Goal: Task Accomplishment & Management: Use online tool/utility

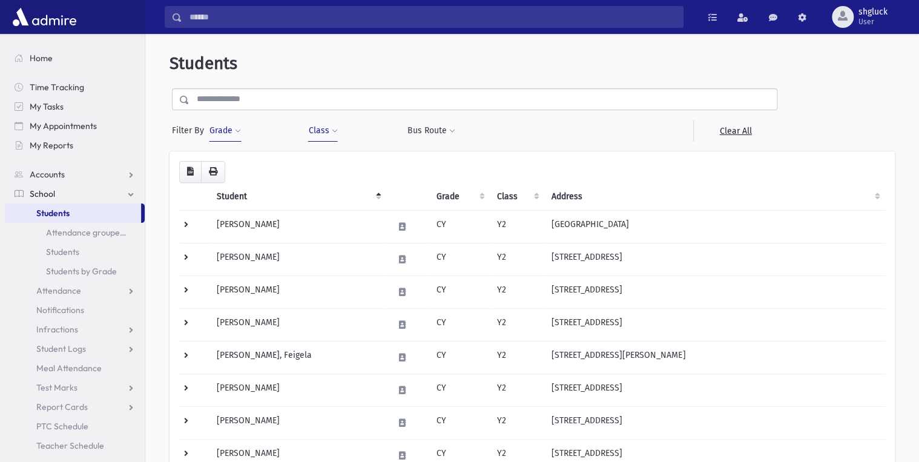
click at [44, 194] on span "School" at bounding box center [42, 193] width 25 height 11
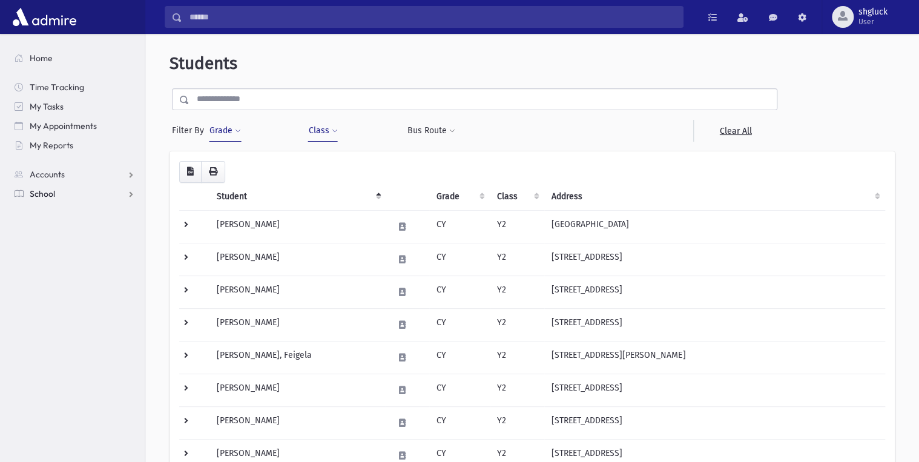
click at [44, 194] on span "School" at bounding box center [42, 193] width 25 height 11
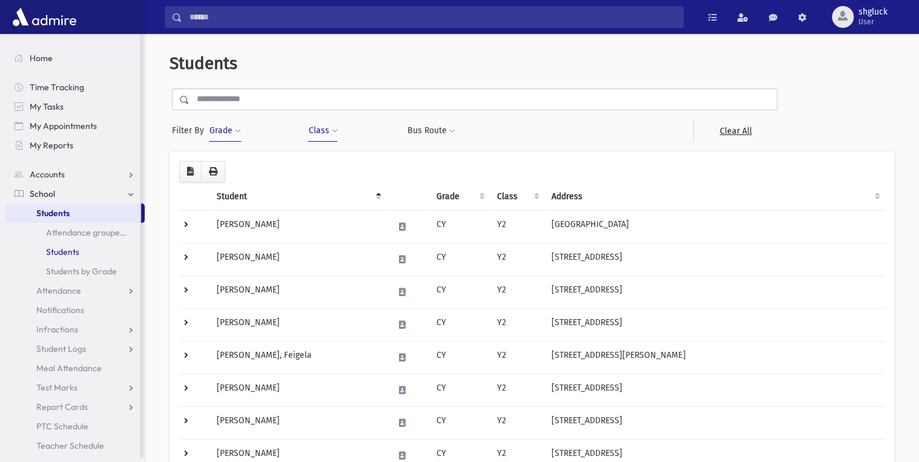
click at [65, 253] on link "Students" at bounding box center [75, 251] width 140 height 19
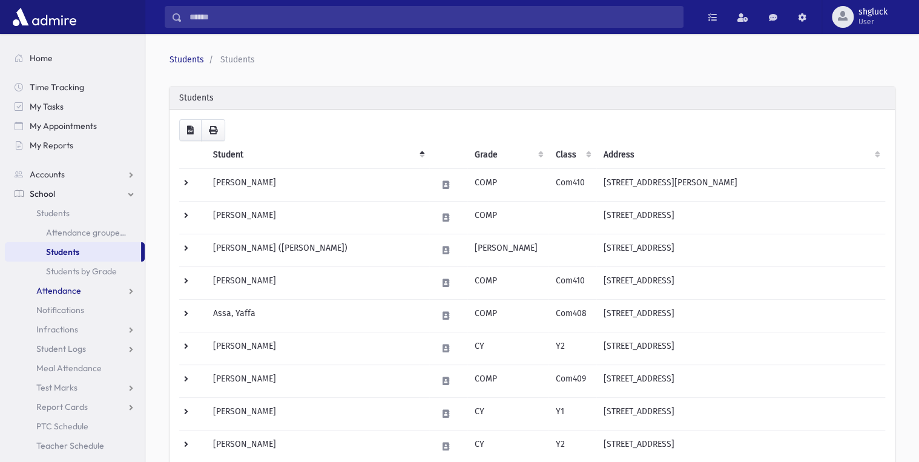
click at [65, 289] on span "Attendance" at bounding box center [58, 290] width 45 height 11
click at [64, 309] on span "Entry" at bounding box center [56, 310] width 21 height 11
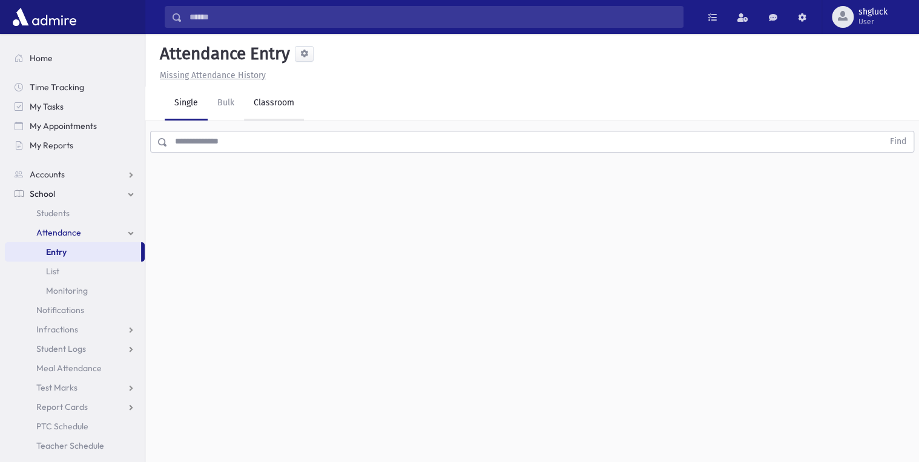
click at [276, 102] on link "Classroom" at bounding box center [274, 104] width 60 height 34
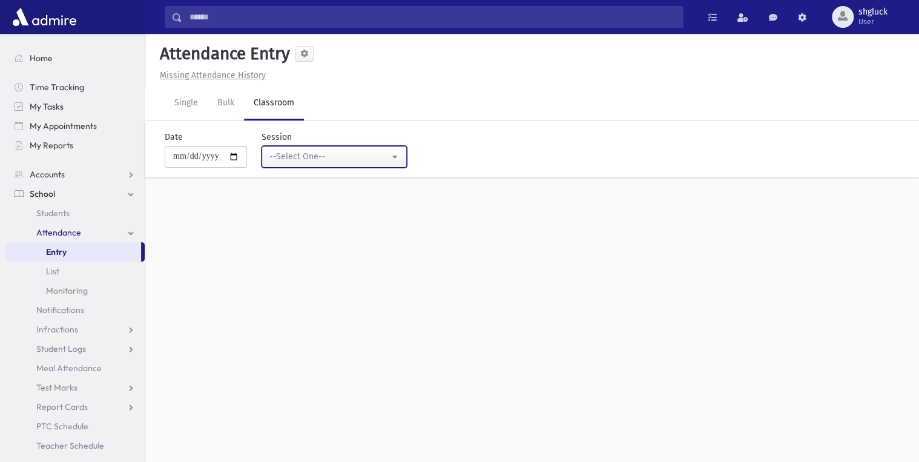
click at [400, 157] on button "--Select One--" at bounding box center [334, 157] width 145 height 22
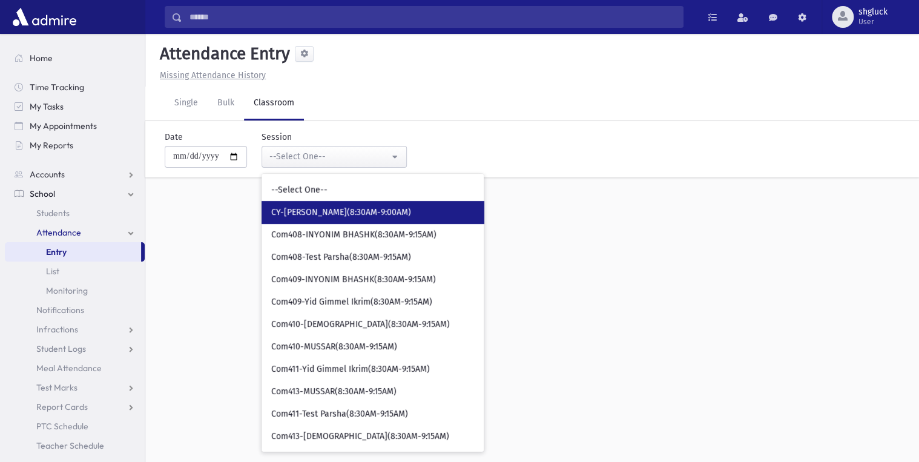
click at [349, 208] on span "CY-[PERSON_NAME](8:30AM-9:00AM)" at bounding box center [341, 212] width 140 height 12
select select "****"
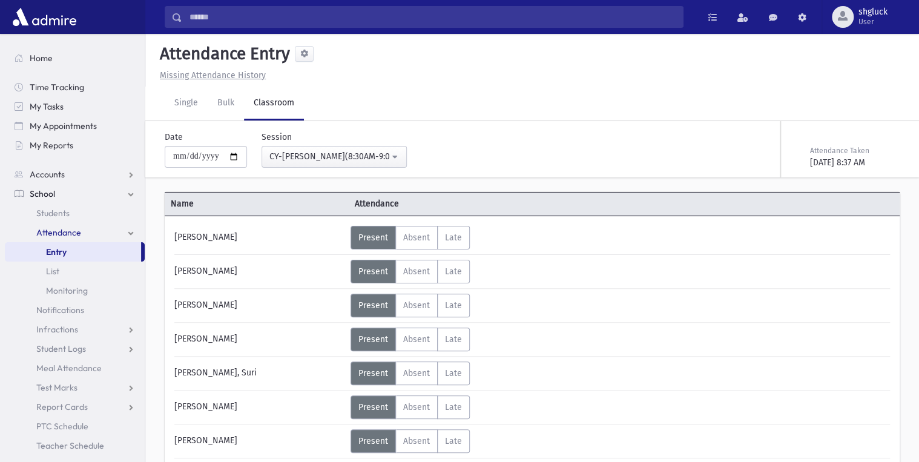
click at [315, 57] on div "Attendance Entry" at bounding box center [532, 56] width 755 height 25
click at [305, 57] on span at bounding box center [304, 54] width 8 height 8
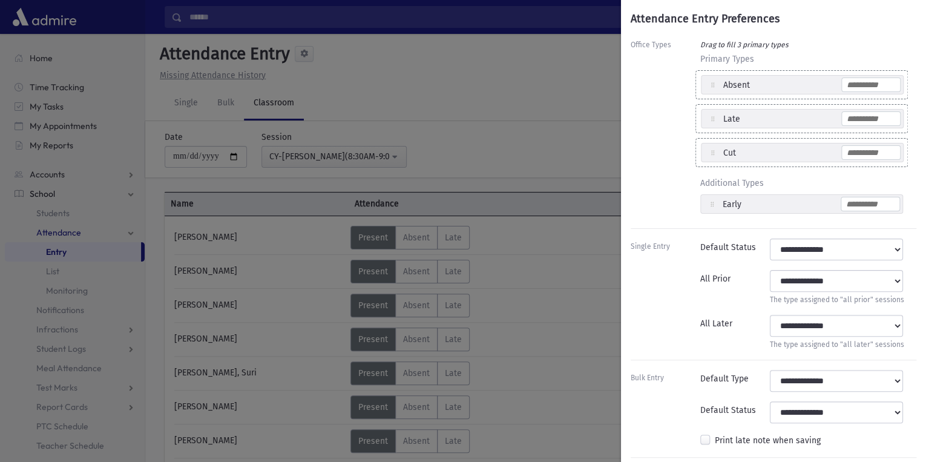
click at [553, 147] on div "Attendance Entry Preferences Office Types Drag to fill 3 primary types Primary …" at bounding box center [463, 231] width 926 height 462
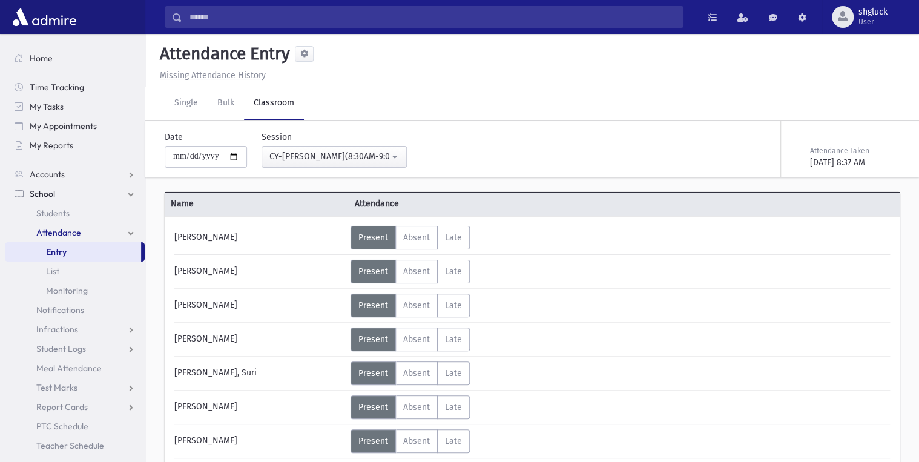
click at [196, 237] on div "[PERSON_NAME]" at bounding box center [259, 238] width 182 height 24
click at [248, 239] on div "[PERSON_NAME]" at bounding box center [259, 238] width 182 height 24
click at [191, 228] on div "[PERSON_NAME]" at bounding box center [259, 238] width 182 height 24
click at [555, 247] on div "Status Unexcused Admin: Present P Absent A L" at bounding box center [620, 238] width 538 height 24
click at [504, 240] on div "Present P Absent A Late L Status Unexcused Admin Entry:" at bounding box center [445, 238] width 188 height 24
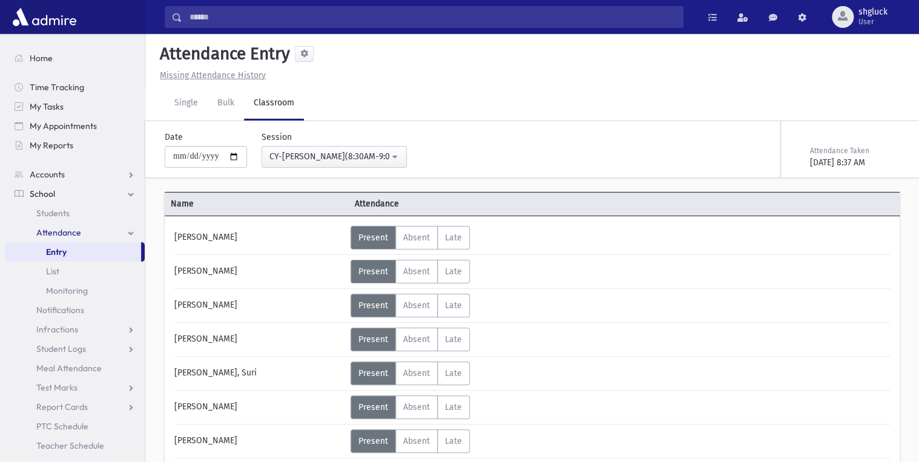
click at [504, 240] on div "Present P Absent A Late L Status Unexcused Admin Entry:" at bounding box center [445, 238] width 188 height 24
click at [802, 16] on span at bounding box center [802, 17] width 8 height 8
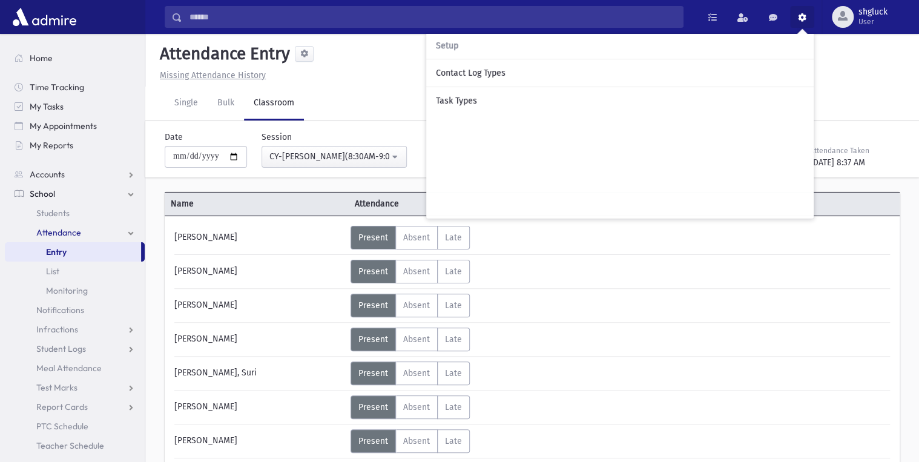
click at [445, 44] on span "Setup" at bounding box center [447, 46] width 22 height 10
click at [303, 54] on span at bounding box center [304, 54] width 8 height 8
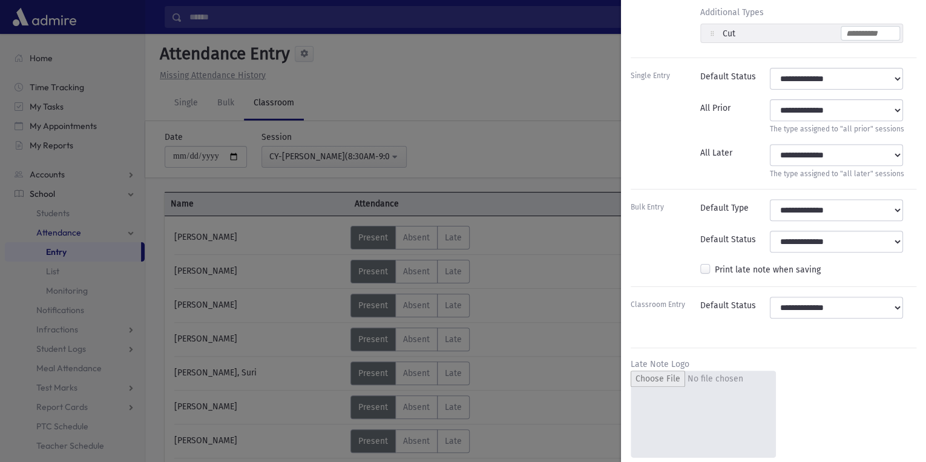
scroll to position [171, 0]
click at [811, 309] on select "**********" at bounding box center [836, 308] width 133 height 22
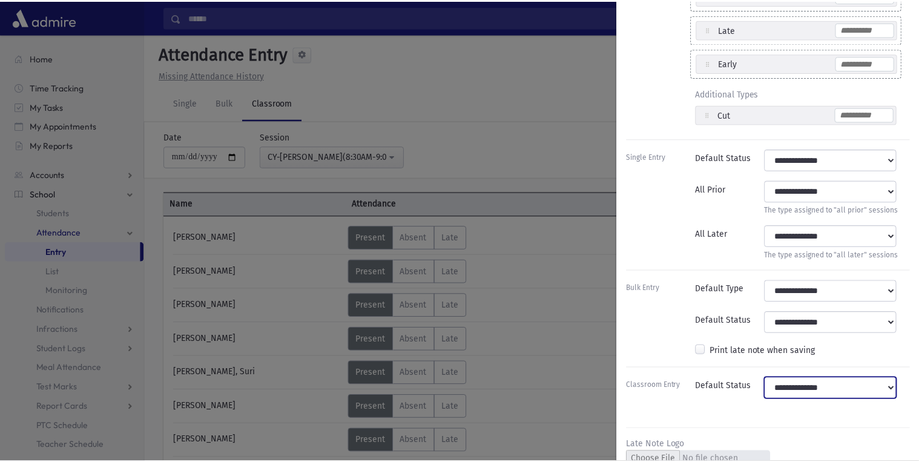
scroll to position [0, 0]
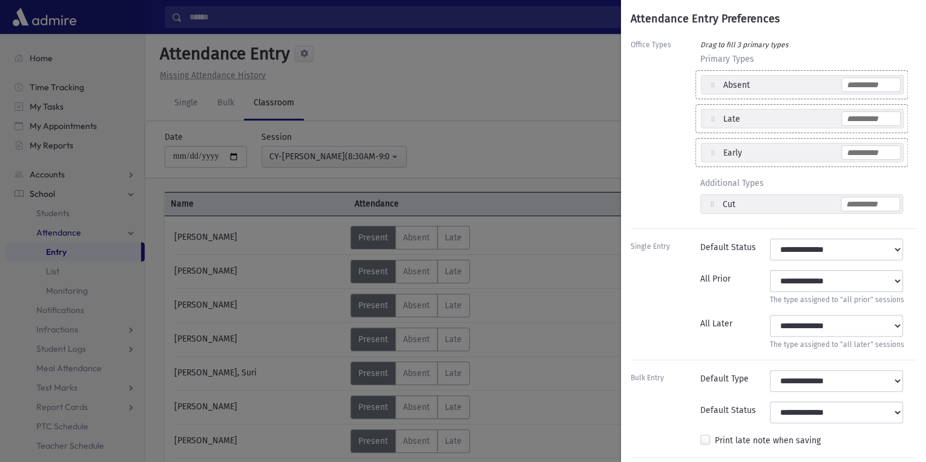
click at [870, 86] on input "text" at bounding box center [871, 85] width 59 height 15
click at [473, 127] on div "Attendance Entry Preferences Office Types Drag to fill 3 primary types Primary …" at bounding box center [463, 231] width 926 height 462
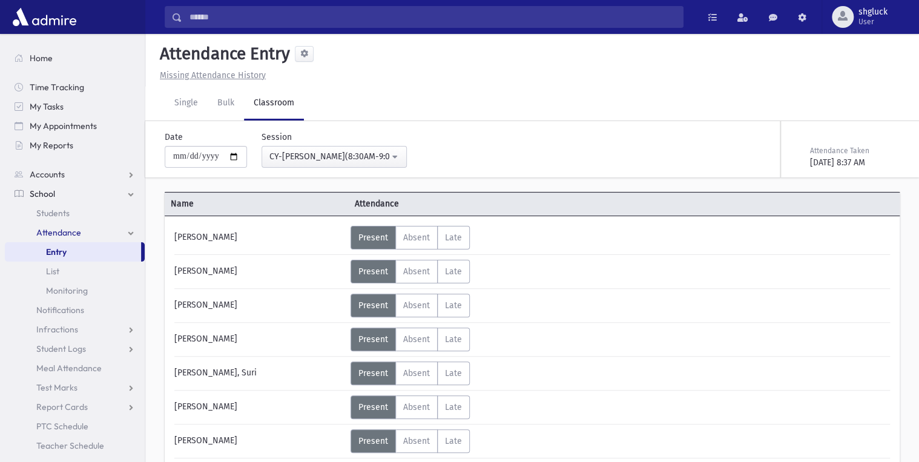
click at [283, 241] on div "[PERSON_NAME]" at bounding box center [259, 238] width 182 height 24
click at [413, 237] on span "Absent" at bounding box center [416, 238] width 27 height 10
click at [449, 238] on span "Late" at bounding box center [453, 238] width 17 height 10
click at [448, 266] on span "Late" at bounding box center [453, 271] width 17 height 10
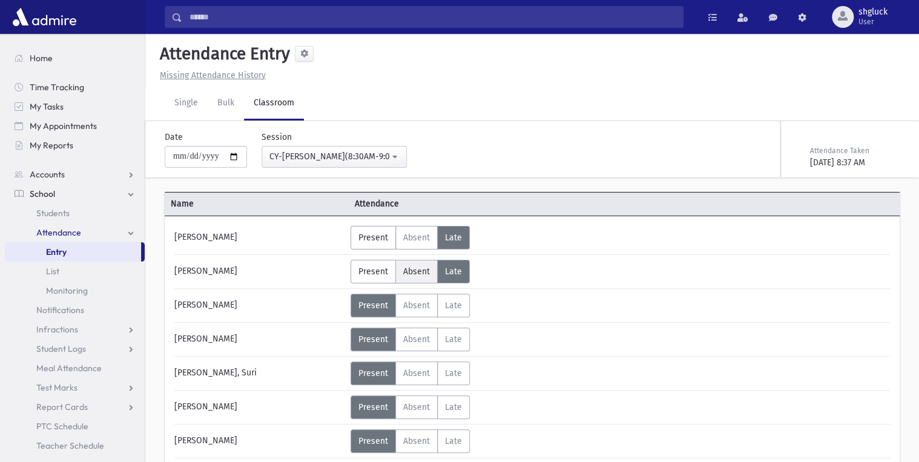
click at [405, 270] on span "Absent" at bounding box center [416, 271] width 27 height 10
click at [378, 237] on span "Present" at bounding box center [373, 238] width 30 height 10
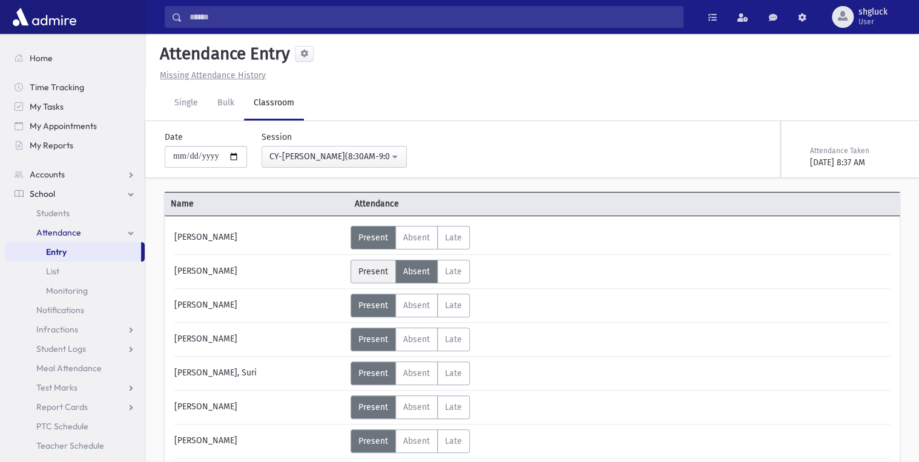
click at [368, 266] on span "Present" at bounding box center [373, 271] width 30 height 10
click at [308, 61] on div "Attendance Entry" at bounding box center [532, 56] width 755 height 25
click at [308, 60] on button at bounding box center [304, 54] width 19 height 16
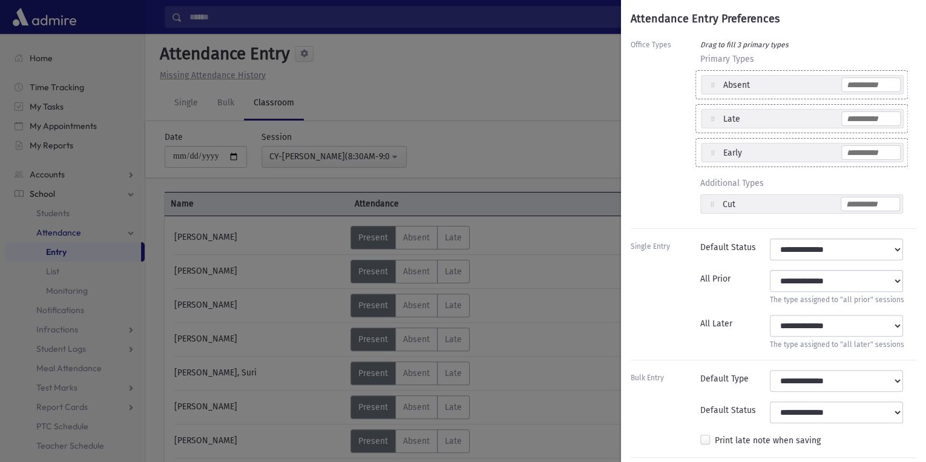
click at [656, 45] on div "Office Types" at bounding box center [663, 128] width 65 height 182
click at [501, 81] on div "Attendance Entry Preferences Office Types Drag to fill 3 primary types Primary …" at bounding box center [463, 231] width 926 height 462
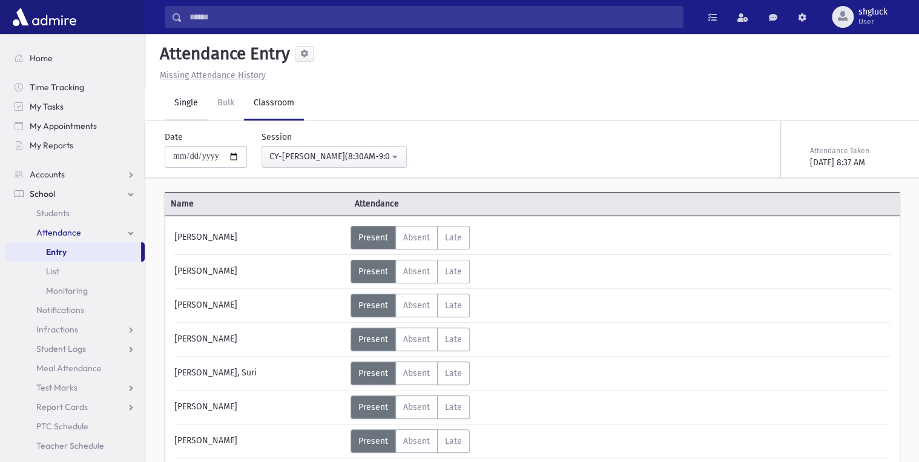
click at [189, 97] on link "Single" at bounding box center [186, 104] width 43 height 34
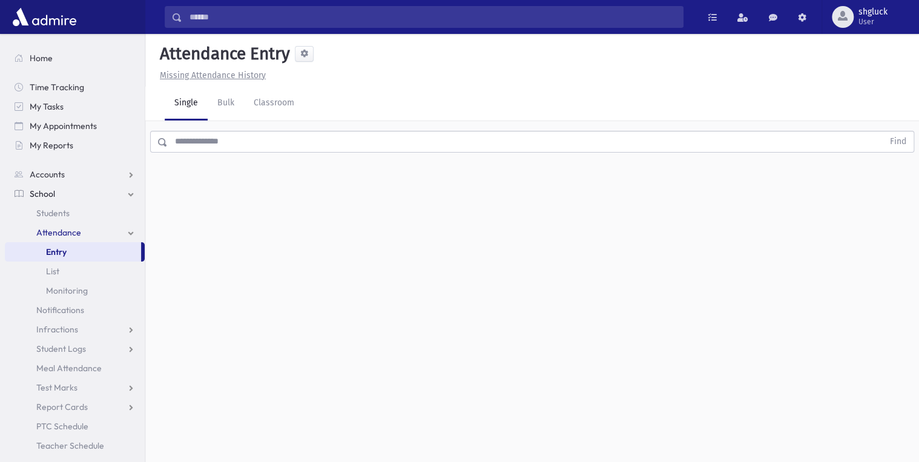
click at [213, 141] on input "text" at bounding box center [526, 142] width 716 height 22
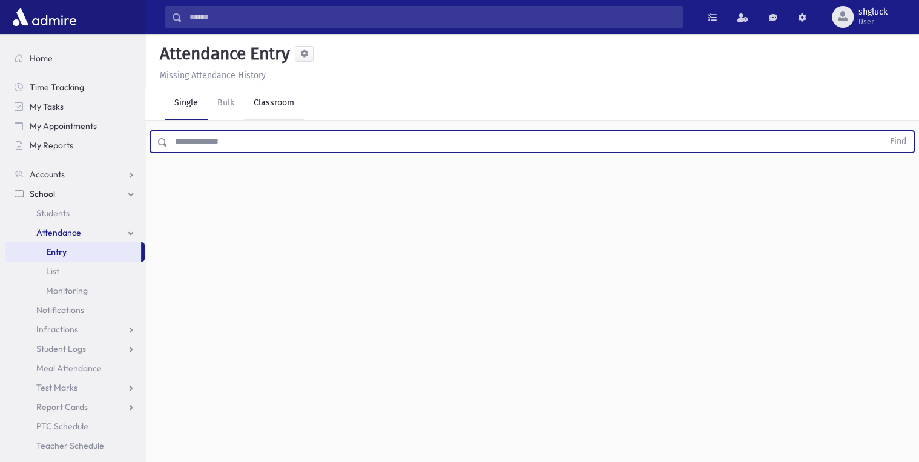
click at [274, 99] on link "Classroom" at bounding box center [274, 104] width 60 height 34
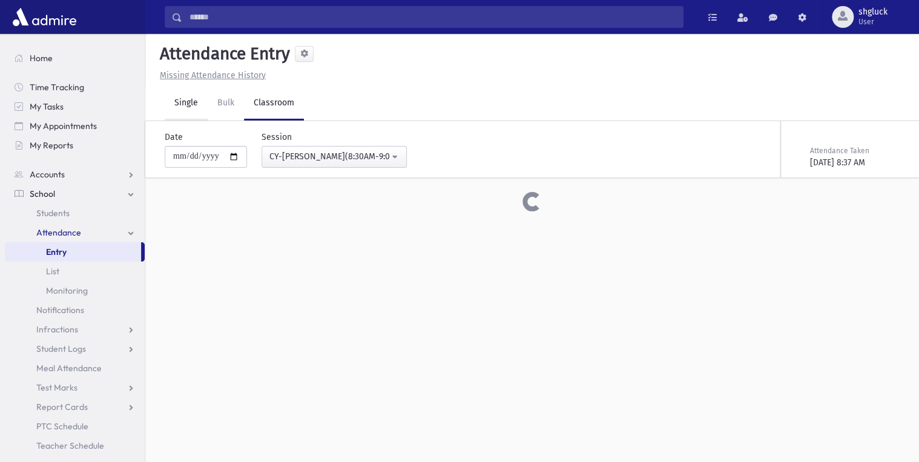
click at [194, 104] on link "Single" at bounding box center [186, 104] width 43 height 34
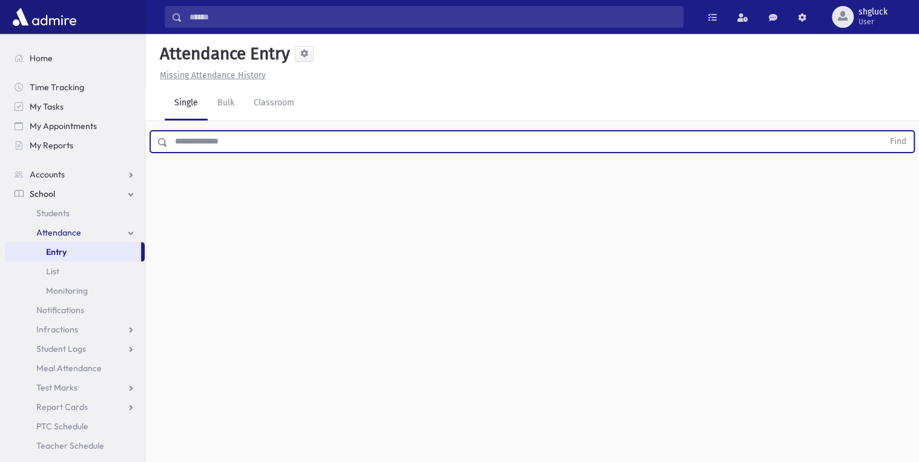
click at [254, 140] on input "text" at bounding box center [526, 142] width 716 height 22
type input "*****"
click at [883, 131] on button "Find" at bounding box center [898, 141] width 31 height 21
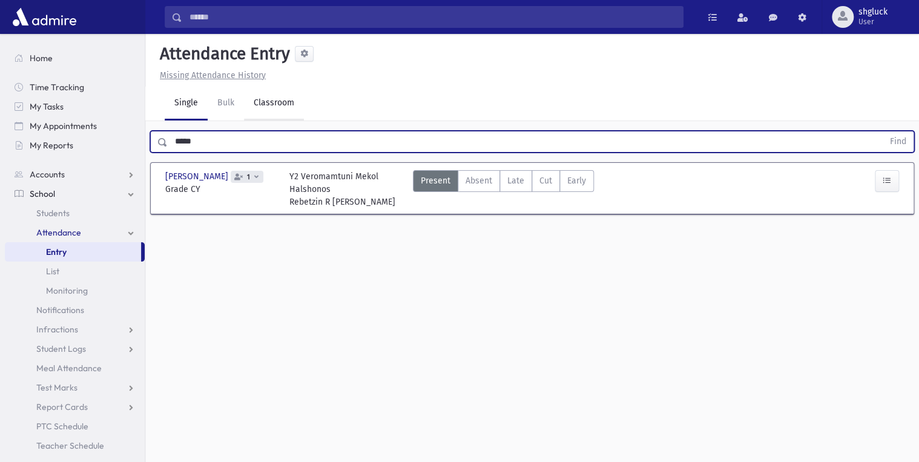
click at [278, 105] on link "Classroom" at bounding box center [274, 104] width 60 height 34
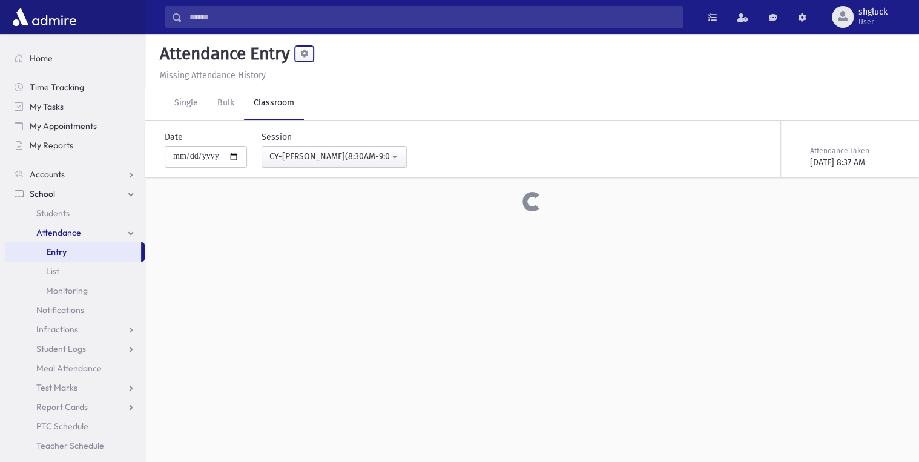
click at [305, 53] on span at bounding box center [304, 54] width 8 height 8
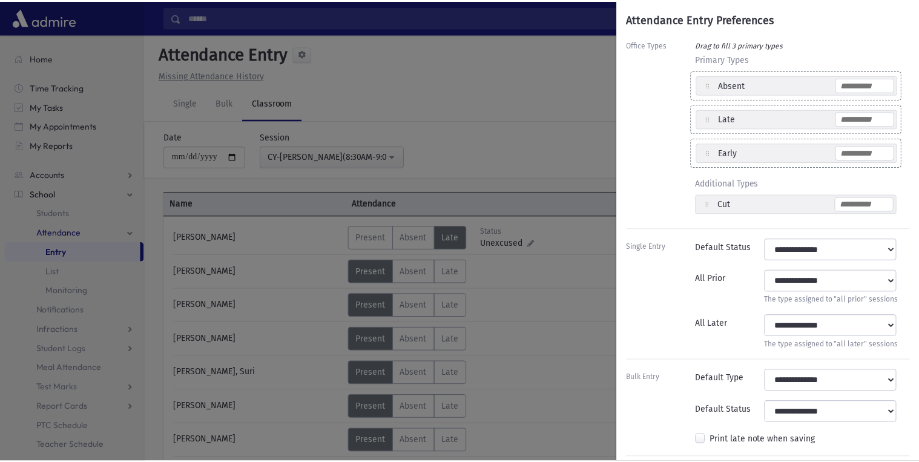
scroll to position [171, 0]
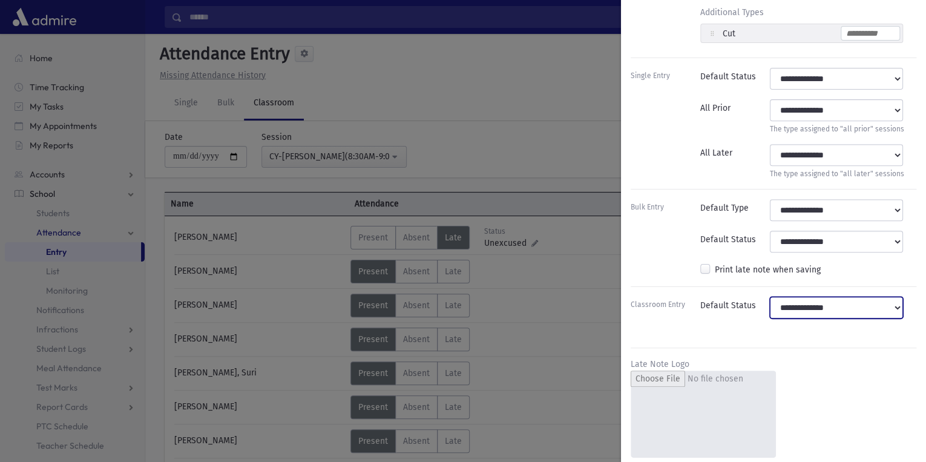
click at [809, 301] on select "**********" at bounding box center [836, 308] width 133 height 22
click at [809, 304] on select "**********" at bounding box center [836, 308] width 133 height 22
click at [558, 86] on div "Attendance Entry Preferences Office Types Drag to fill 3 primary types Primary …" at bounding box center [463, 231] width 926 height 462
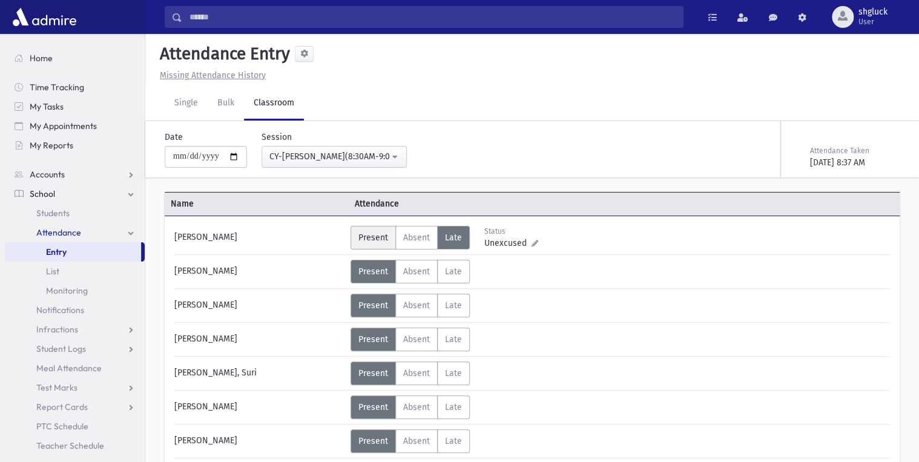
click at [365, 235] on span "Present" at bounding box center [373, 238] width 30 height 10
click at [798, 18] on span at bounding box center [802, 17] width 8 height 8
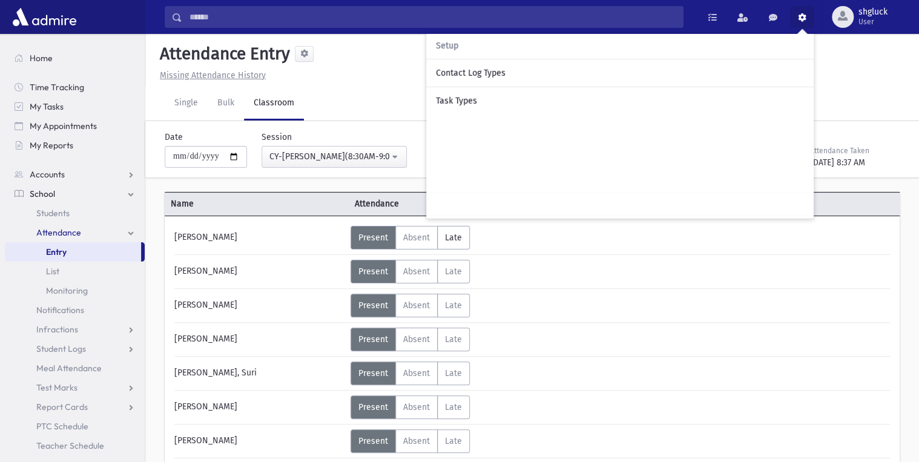
click at [449, 46] on span "Setup" at bounding box center [447, 46] width 22 height 10
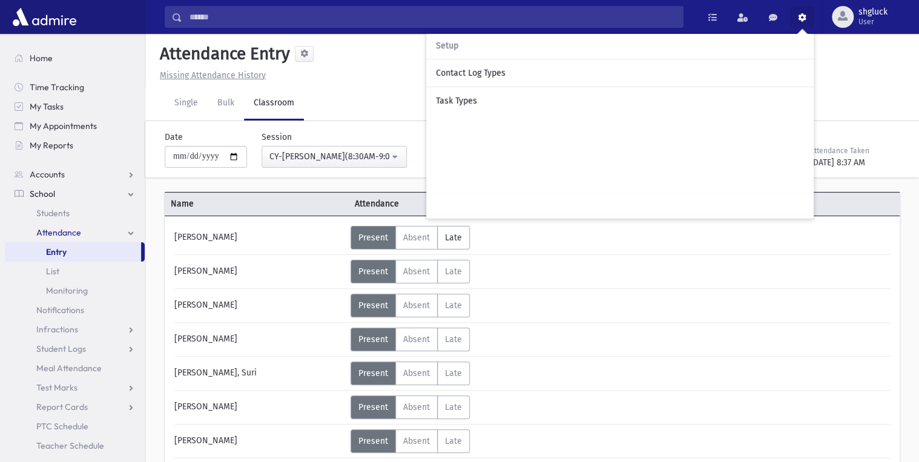
click at [384, 77] on div "Missing Attendance History" at bounding box center [532, 75] width 755 height 13
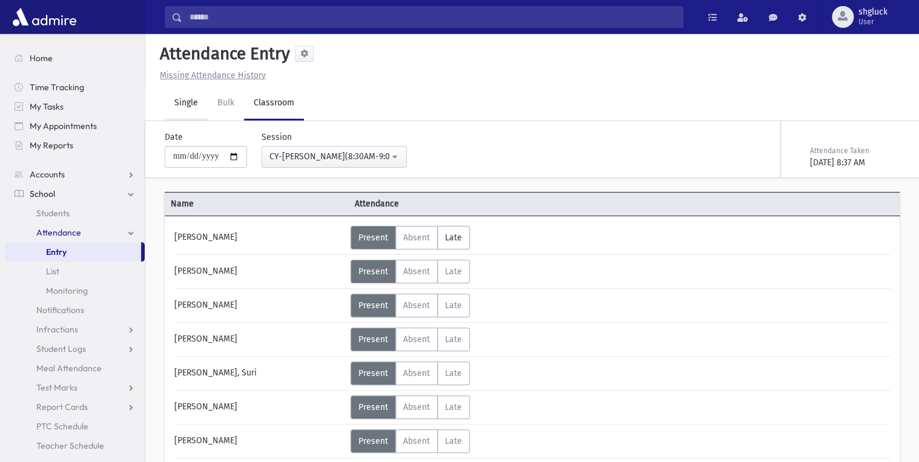
click at [191, 100] on link "Single" at bounding box center [186, 104] width 43 height 34
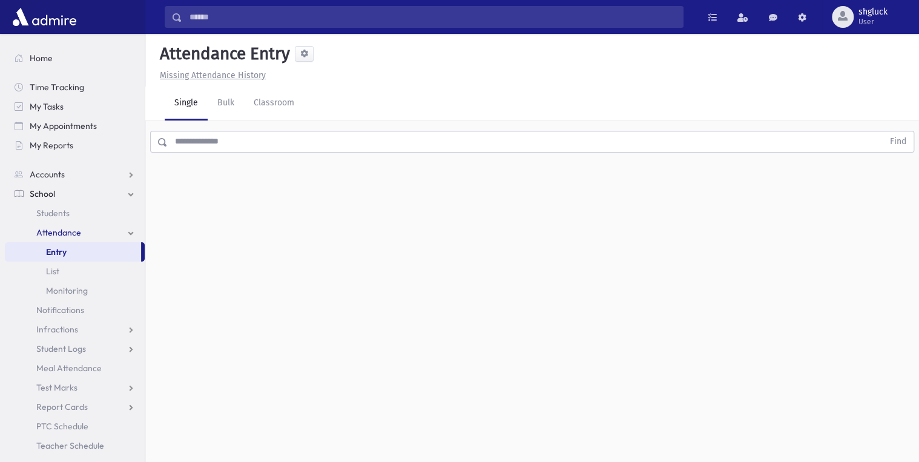
click at [205, 141] on input "text" at bounding box center [526, 142] width 716 height 22
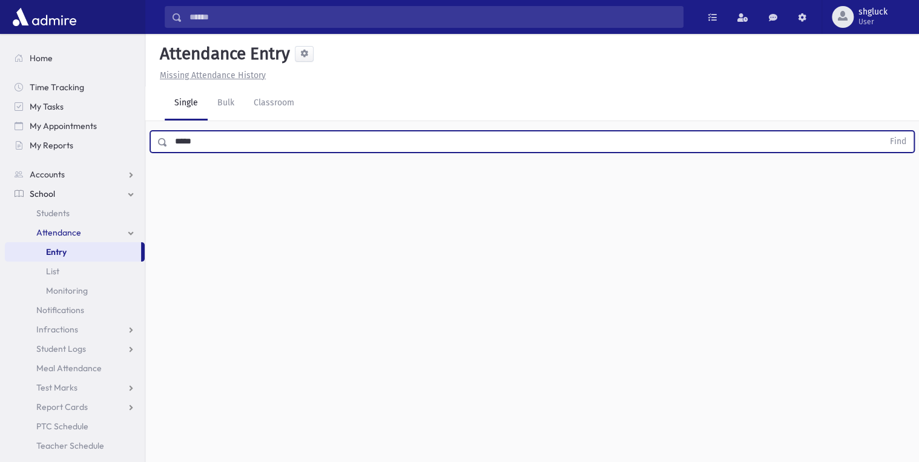
type input "*****"
click at [883, 131] on button "Find" at bounding box center [898, 141] width 31 height 21
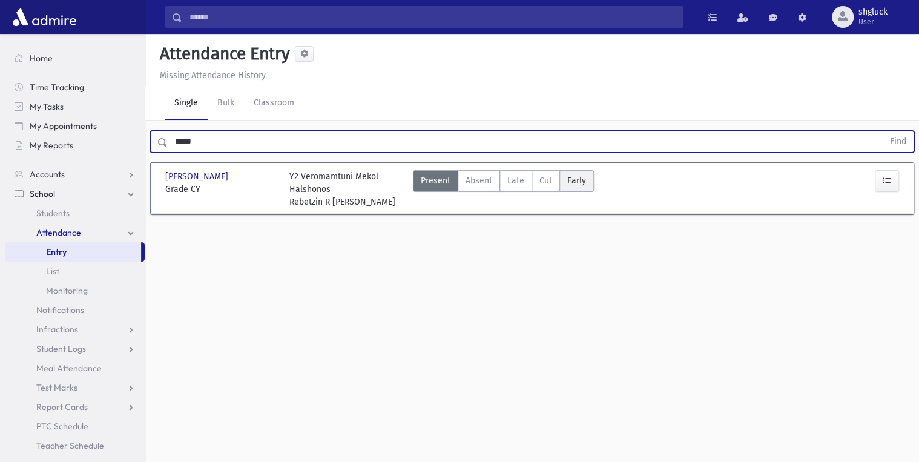
click at [575, 174] on span "Early" at bounding box center [576, 180] width 19 height 13
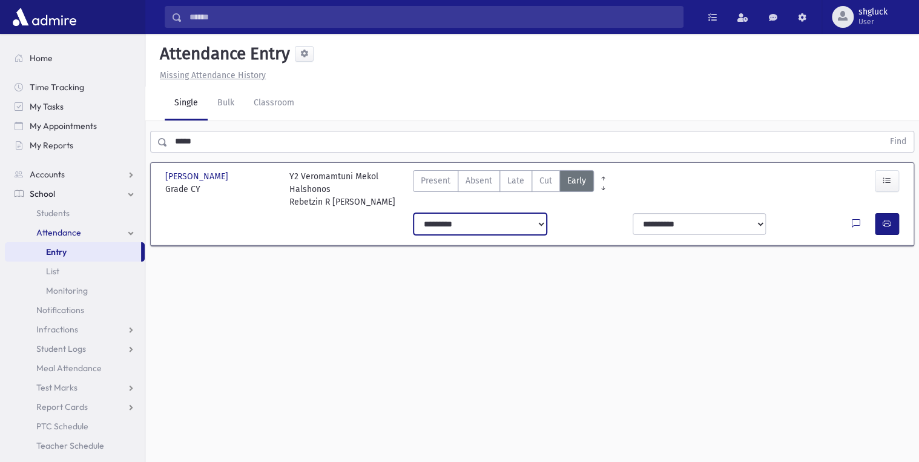
click at [523, 219] on select "**********" at bounding box center [480, 224] width 133 height 22
select select "*******"
click at [414, 213] on select "**********" at bounding box center [480, 224] width 133 height 22
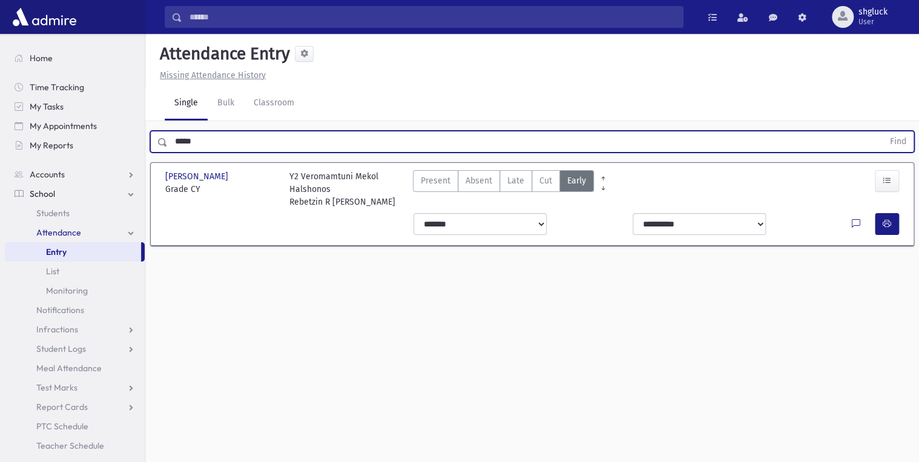
click at [210, 142] on input "*****" at bounding box center [526, 142] width 716 height 22
type input "*"
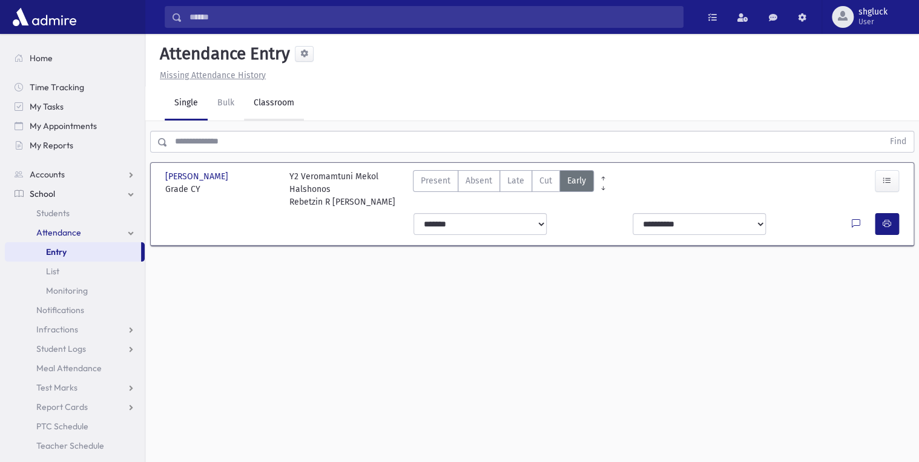
click at [274, 100] on link "Classroom" at bounding box center [274, 104] width 60 height 34
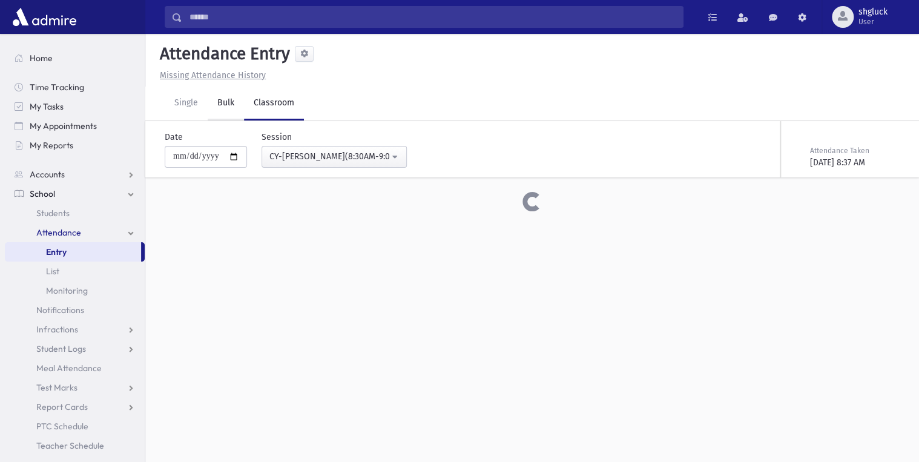
click at [225, 101] on link "Bulk" at bounding box center [226, 104] width 36 height 34
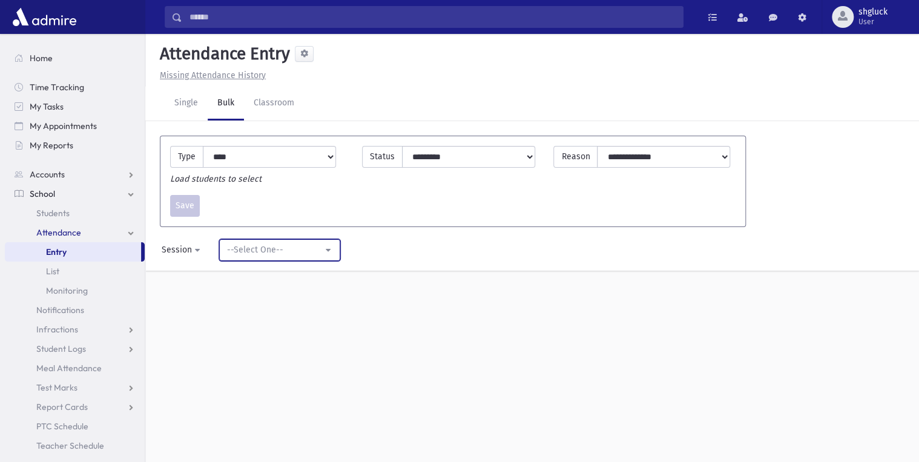
click at [262, 248] on div "--Select One--" at bounding box center [275, 249] width 96 height 13
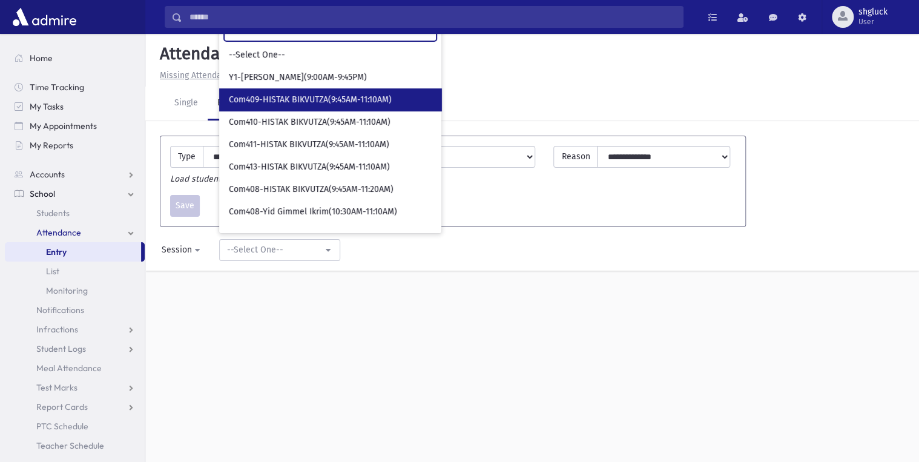
scroll to position [128, 0]
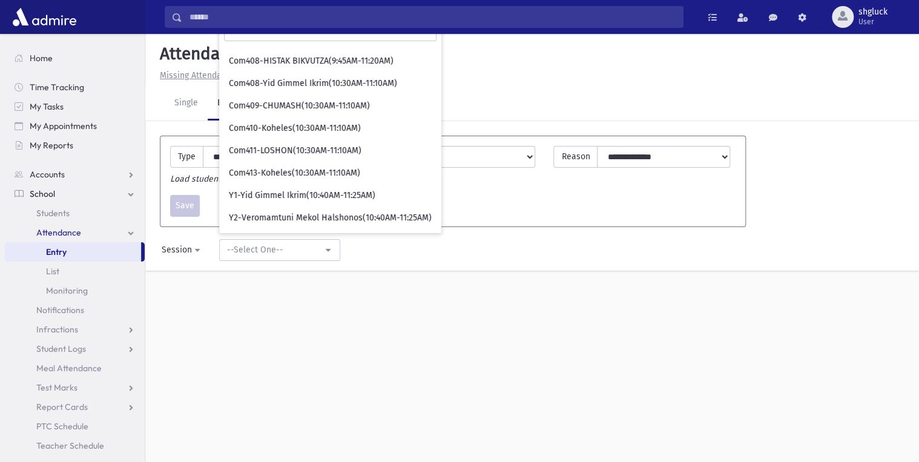
click at [279, 330] on div "**********" at bounding box center [532, 248] width 774 height 428
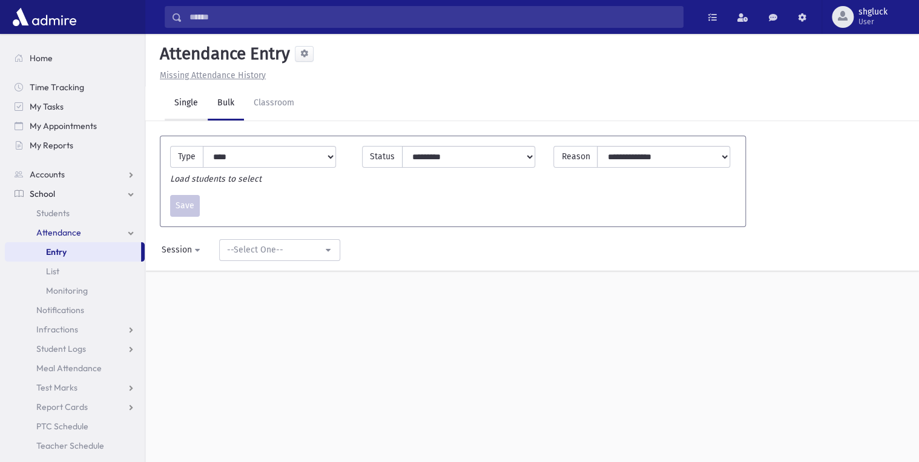
click at [187, 102] on link "Single" at bounding box center [186, 104] width 43 height 34
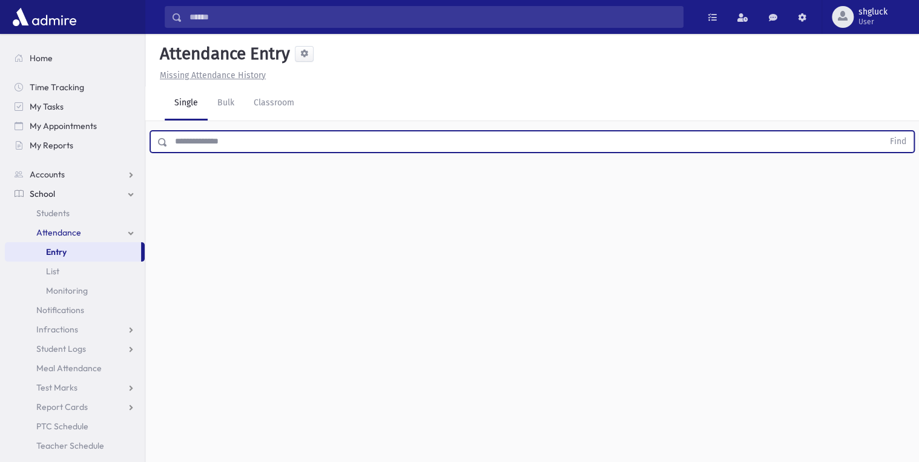
click at [237, 137] on input "text" at bounding box center [526, 142] width 716 height 22
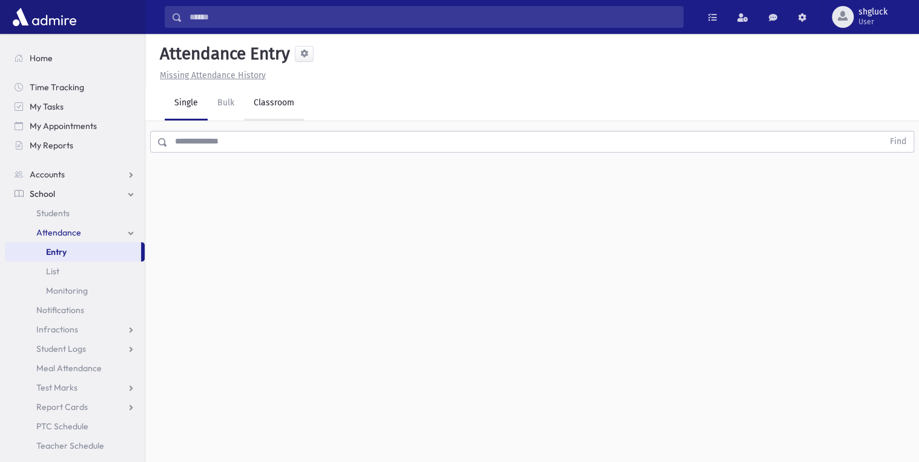
click at [271, 99] on link "Classroom" at bounding box center [274, 104] width 60 height 34
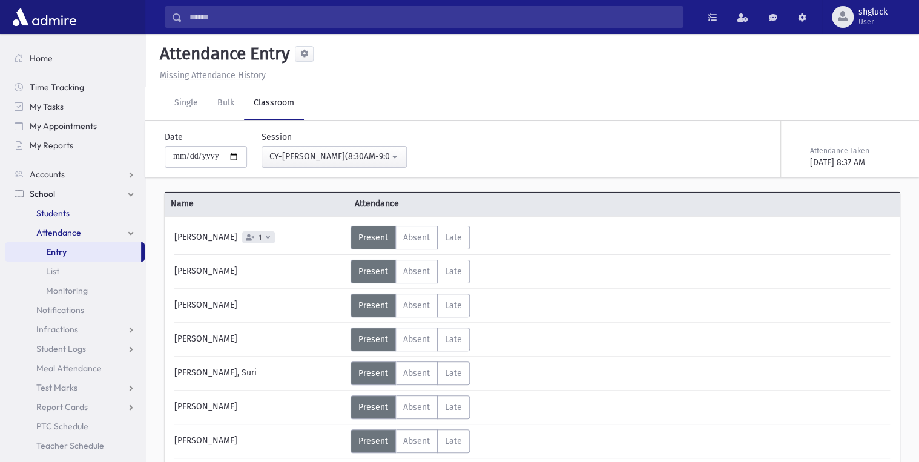
click at [61, 209] on span "Students" at bounding box center [52, 213] width 33 height 11
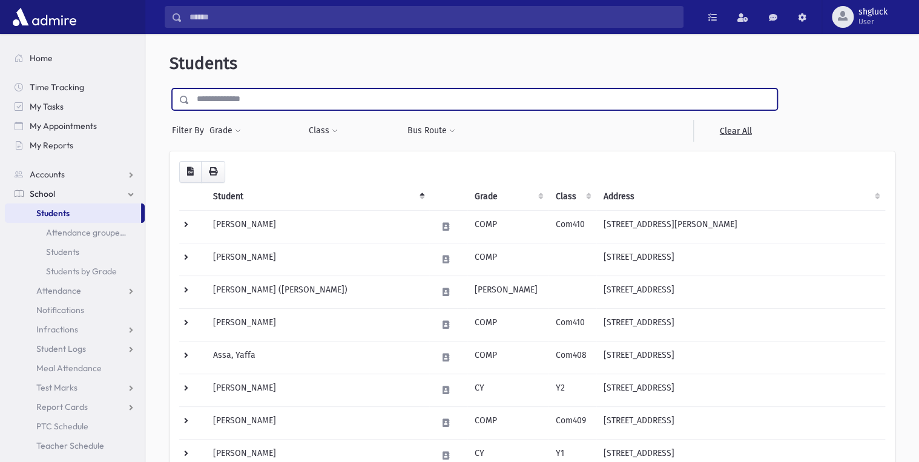
click at [220, 102] on input "text" at bounding box center [483, 99] width 587 height 22
type input "*******"
click at [170, 88] on input "submit" at bounding box center [187, 96] width 34 height 16
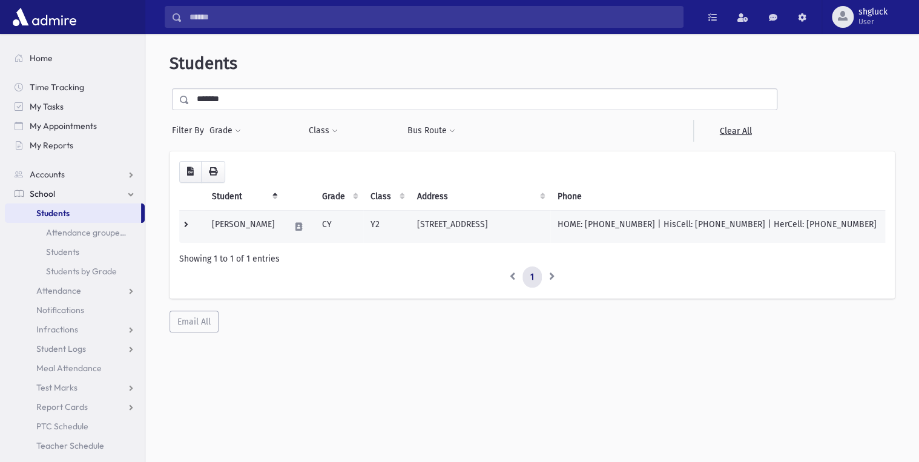
click at [246, 225] on td "[PERSON_NAME]" at bounding box center [244, 226] width 78 height 33
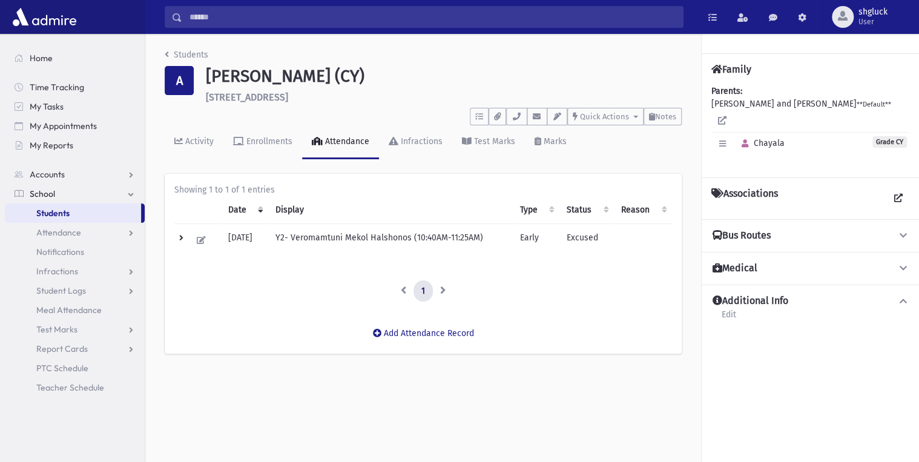
click at [555, 208] on th "Type" at bounding box center [535, 210] width 47 height 28
click at [555, 210] on th "Type" at bounding box center [535, 210] width 47 height 28
click at [61, 233] on span "Attendance" at bounding box center [58, 232] width 45 height 11
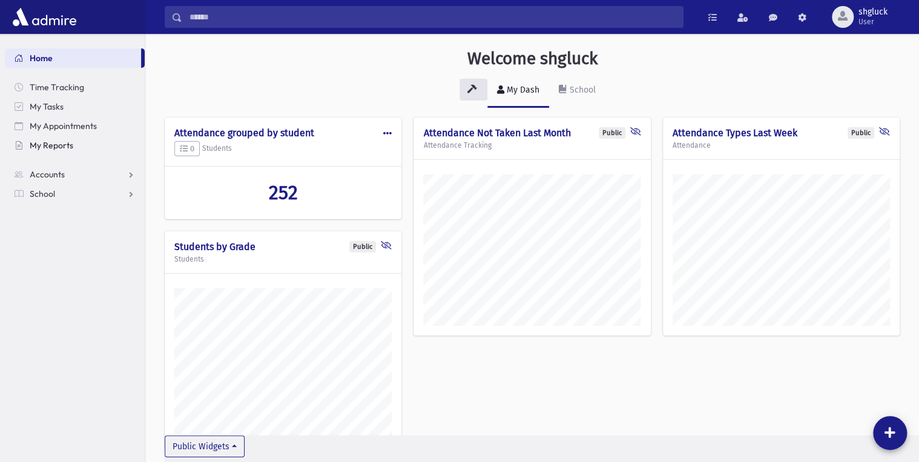
scroll to position [478, 773]
click at [55, 194] on link "School" at bounding box center [75, 193] width 140 height 19
click at [63, 233] on span "Attendance" at bounding box center [58, 232] width 45 height 11
click at [65, 252] on span "Entry" at bounding box center [56, 251] width 21 height 11
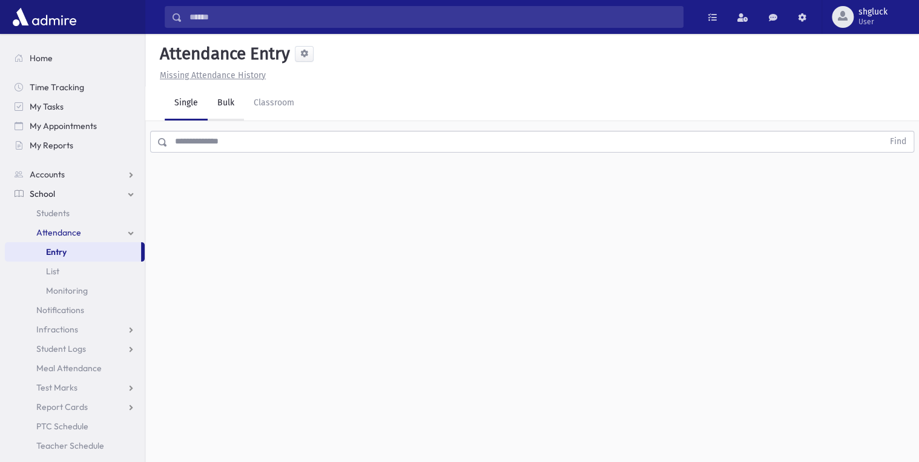
click at [230, 107] on link "Bulk" at bounding box center [226, 104] width 36 height 34
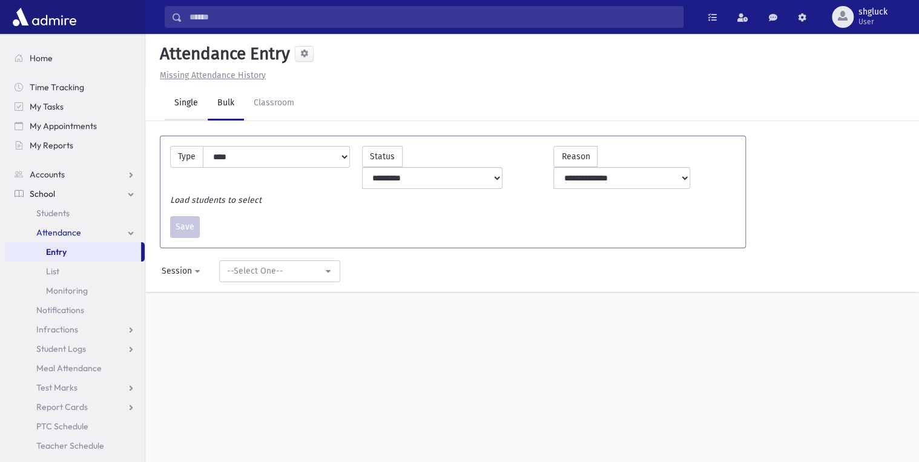
click at [185, 105] on link "Single" at bounding box center [186, 104] width 43 height 34
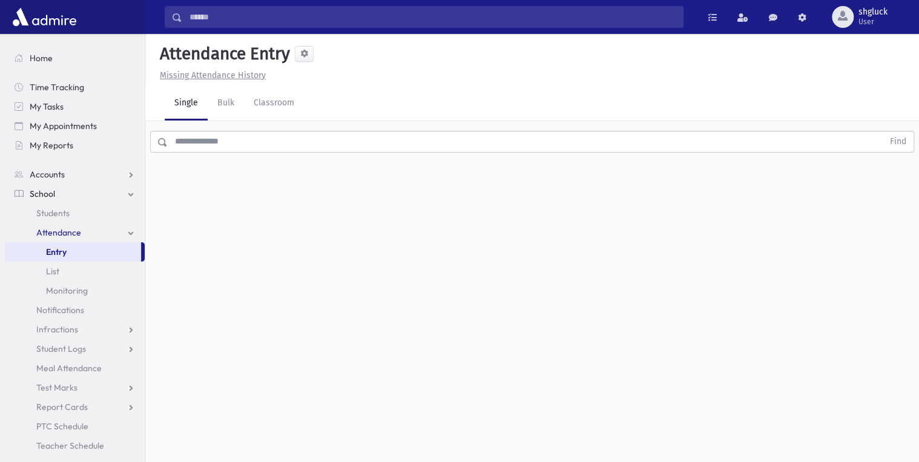
click at [183, 142] on input "text" at bounding box center [526, 142] width 716 height 22
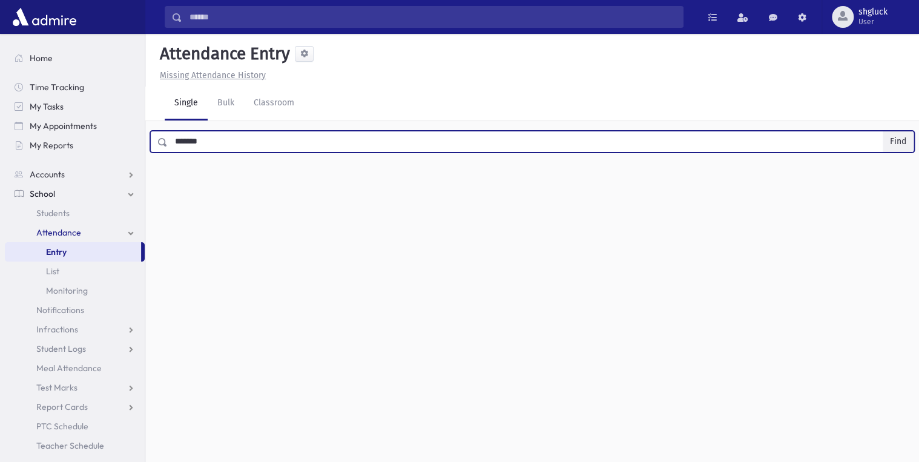
type input "*******"
click at [899, 138] on button "Find" at bounding box center [898, 141] width 31 height 21
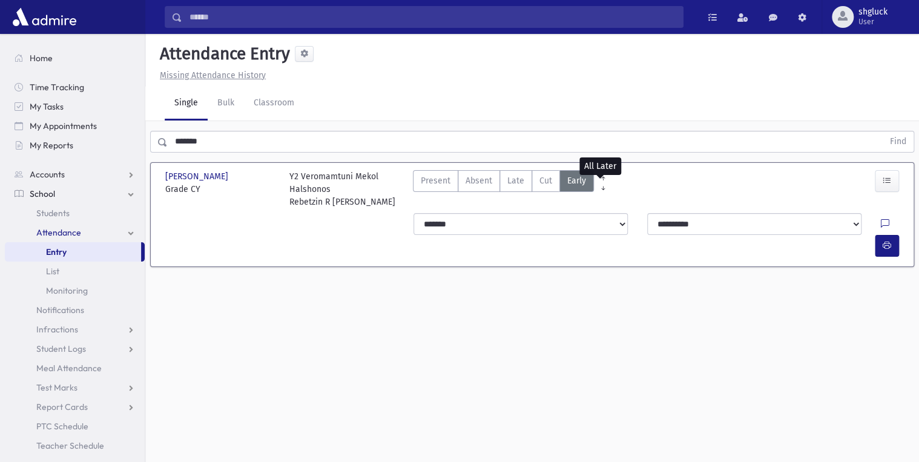
click at [601, 185] on icon at bounding box center [603, 188] width 8 height 9
click at [599, 180] on link at bounding box center [603, 185] width 19 height 10
click at [265, 99] on link "Classroom" at bounding box center [274, 104] width 60 height 34
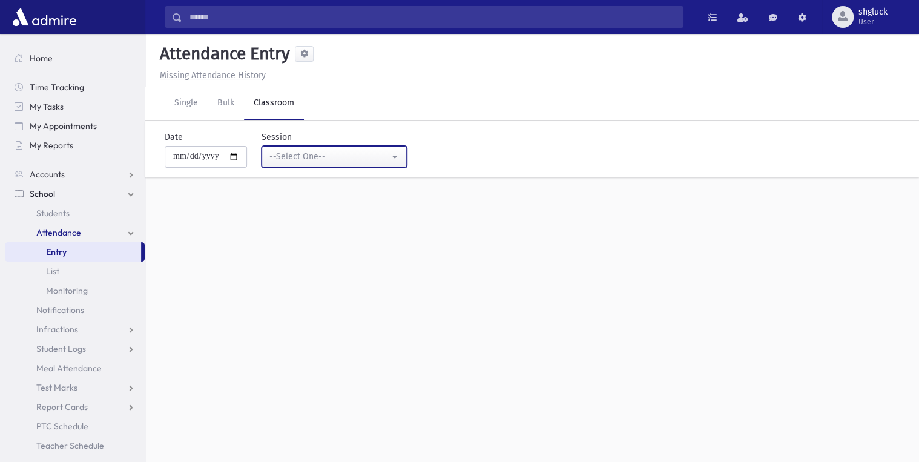
click at [403, 156] on button "--Select One--" at bounding box center [334, 157] width 145 height 22
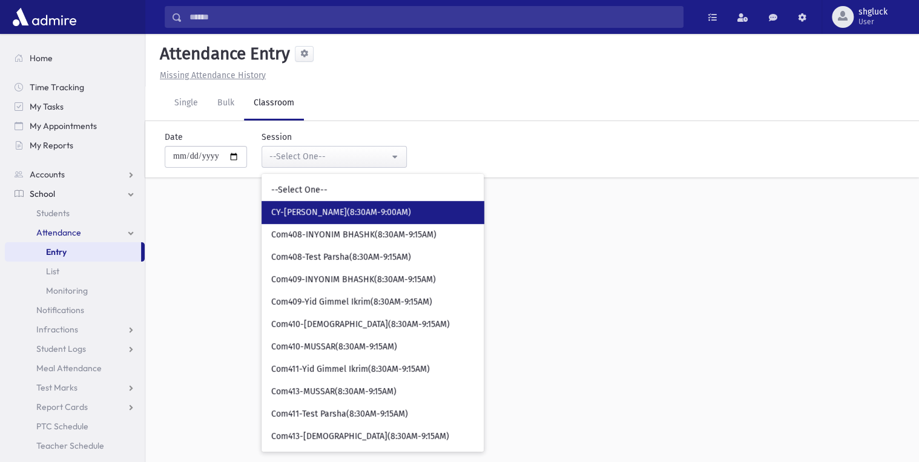
click at [367, 208] on span "CY-[PERSON_NAME](8:30AM-9:00AM)" at bounding box center [341, 212] width 140 height 12
select select "****"
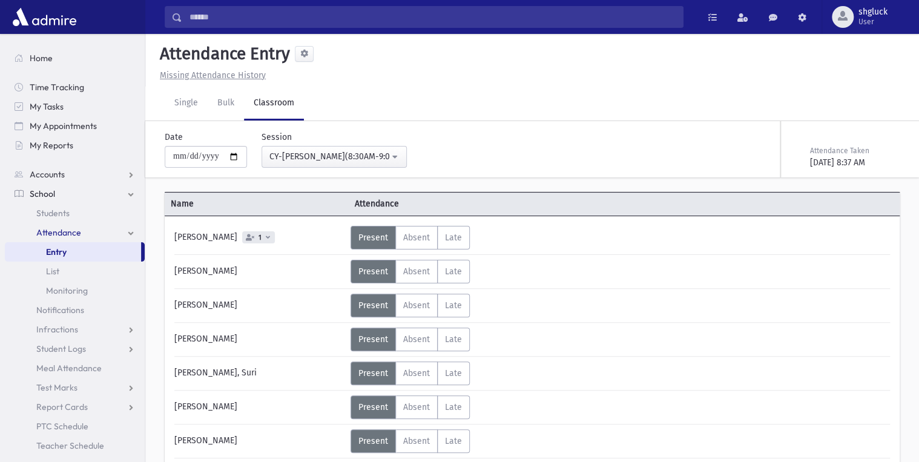
click at [875, 395] on div "Status Unexcused Admin: Present P Absent A L" at bounding box center [620, 407] width 538 height 24
click at [807, 417] on div "Status Unexcused Admin: Present P Absent A L" at bounding box center [620, 407] width 538 height 24
